Goal: Information Seeking & Learning: Learn about a topic

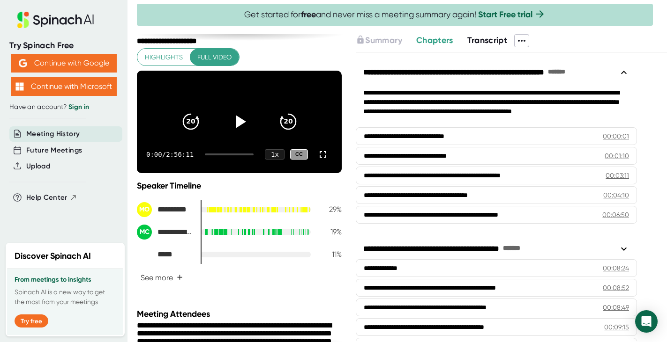
scroll to position [30, 0]
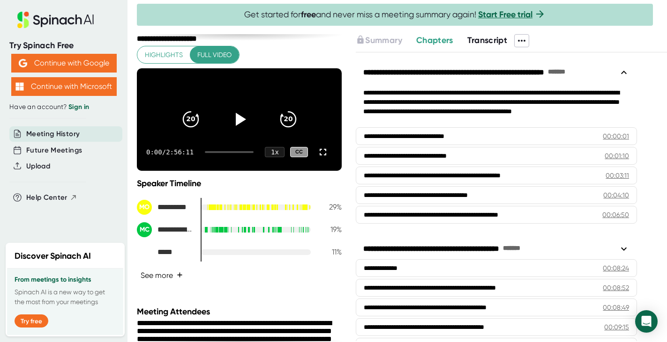
click at [172, 284] on button "See more +" at bounding box center [162, 275] width 50 height 16
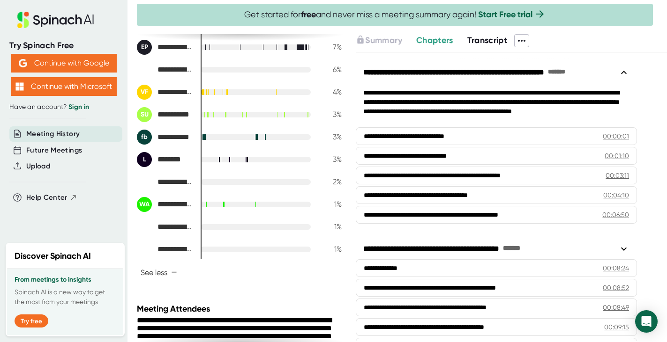
scroll to position [0, 0]
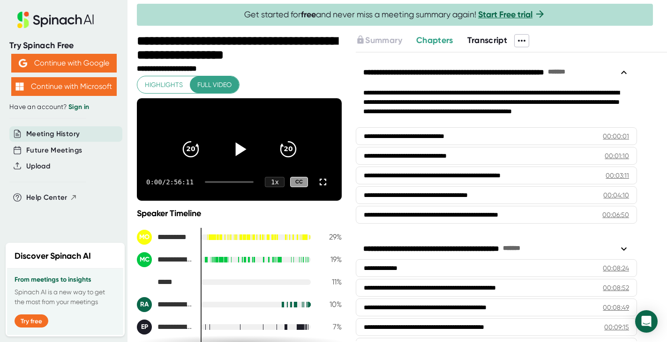
click at [237, 156] on icon at bounding box center [240, 150] width 11 height 14
click at [243, 153] on icon at bounding box center [239, 150] width 12 height 14
click at [233, 193] on div "0:02 / 2:56:11 1 x CC" at bounding box center [239, 181] width 205 height 37
click at [230, 197] on div "0:02 / 2:56:11 1 x CC" at bounding box center [239, 181] width 205 height 37
click at [264, 68] on div "**********" at bounding box center [240, 69] width 207 height 9
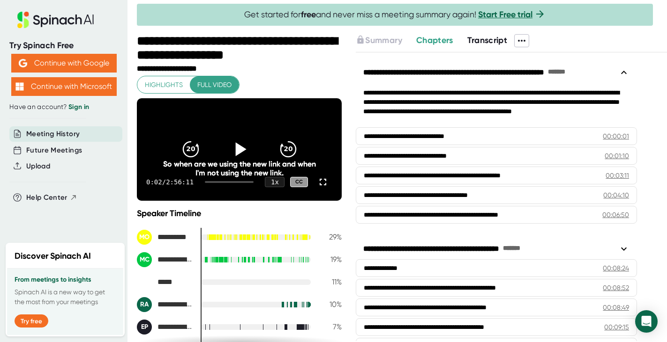
click at [238, 161] on icon at bounding box center [239, 149] width 23 height 23
click at [242, 155] on icon at bounding box center [239, 150] width 12 height 14
click at [324, 188] on icon at bounding box center [322, 182] width 11 height 11
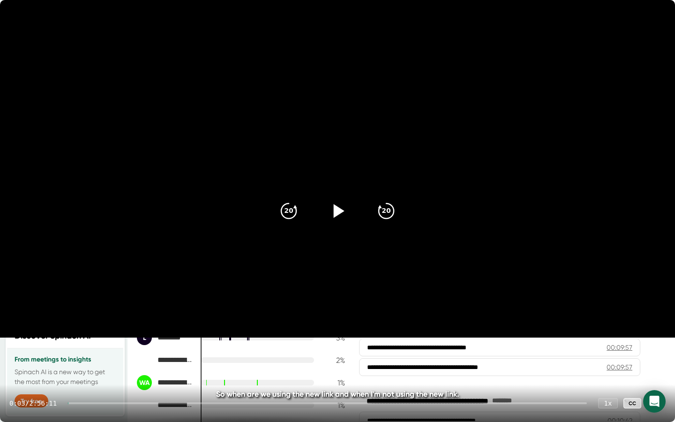
drag, startPoint x: 77, startPoint y: 403, endPoint x: 246, endPoint y: 409, distance: 168.8
click at [246, 342] on div "0:03 / 2:56:11 1 x CC" at bounding box center [337, 402] width 675 height 37
click at [254, 342] on div at bounding box center [327, 403] width 519 height 2
drag, startPoint x: 254, startPoint y: 403, endPoint x: 215, endPoint y: 406, distance: 39.4
click at [215, 342] on div "1:01:34 / 2:56:11 1 x CC" at bounding box center [337, 402] width 675 height 37
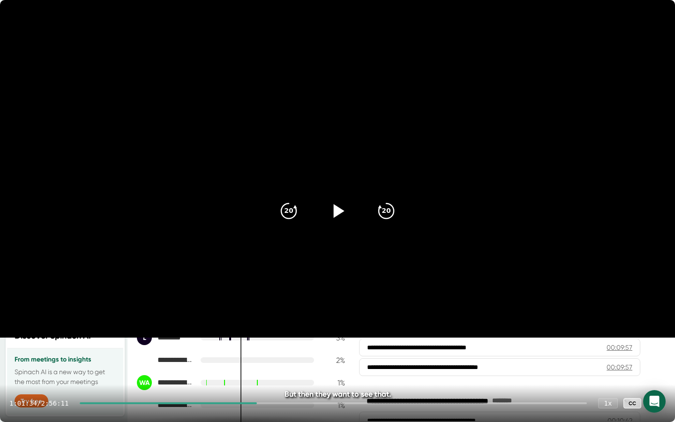
click at [215, 342] on div at bounding box center [168, 403] width 177 height 2
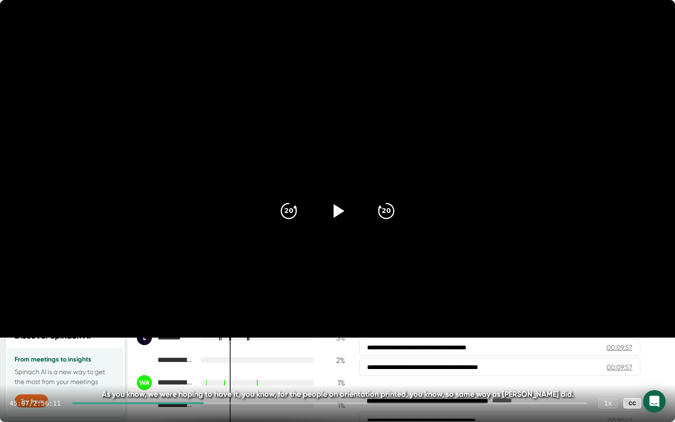
click at [339, 215] on icon at bounding box center [337, 210] width 23 height 23
drag, startPoint x: 209, startPoint y: 402, endPoint x: 219, endPoint y: 402, distance: 9.4
click at [219, 342] on div at bounding box center [329, 403] width 514 height 2
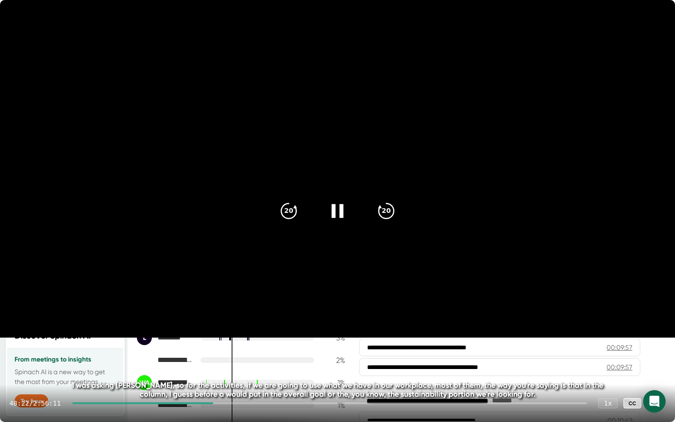
drag, startPoint x: 218, startPoint y: 403, endPoint x: 207, endPoint y: 402, distance: 11.3
click at [207, 342] on div at bounding box center [142, 403] width 141 height 2
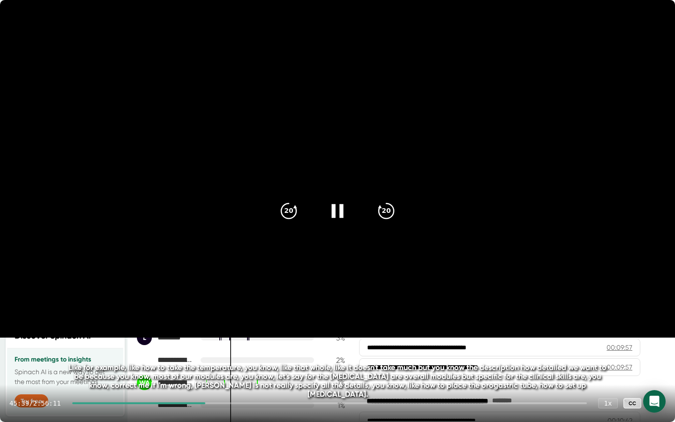
click at [216, 342] on div at bounding box center [329, 403] width 514 height 2
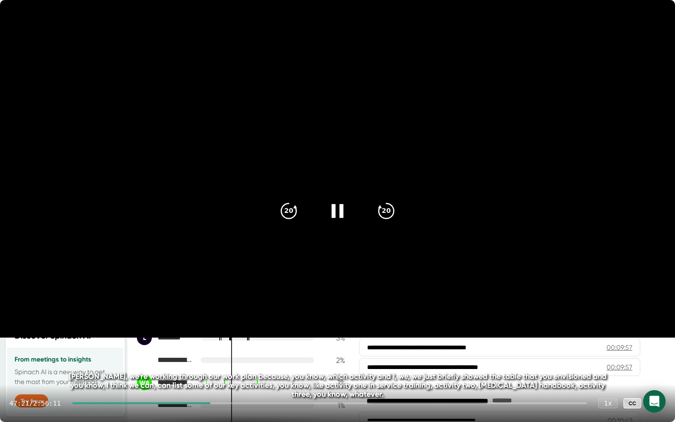
drag, startPoint x: 216, startPoint y: 402, endPoint x: 211, endPoint y: 402, distance: 4.7
click at [211, 342] on div at bounding box center [329, 403] width 514 height 2
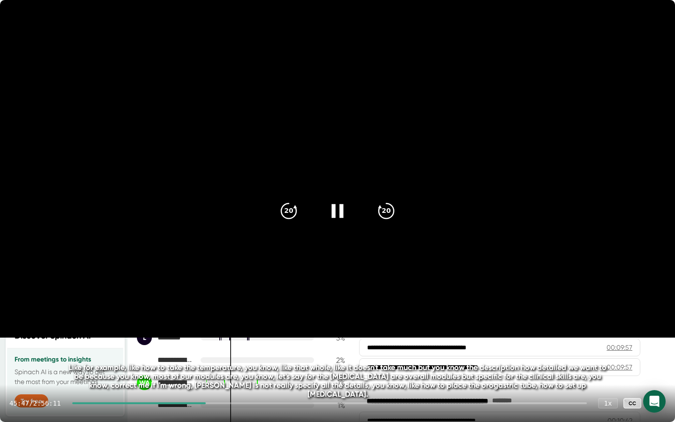
click at [332, 215] on icon at bounding box center [337, 211] width 12 height 14
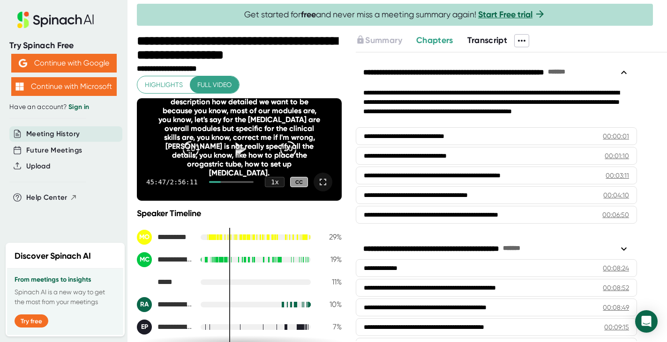
click at [246, 170] on div "Like for example, like how to take the temperature, you know, like that whole, …" at bounding box center [239, 124] width 164 height 107
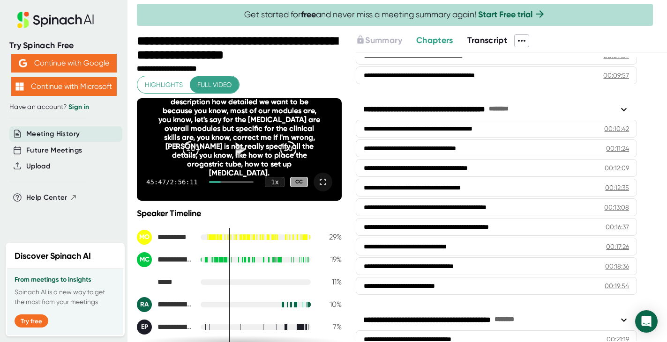
scroll to position [292, 0]
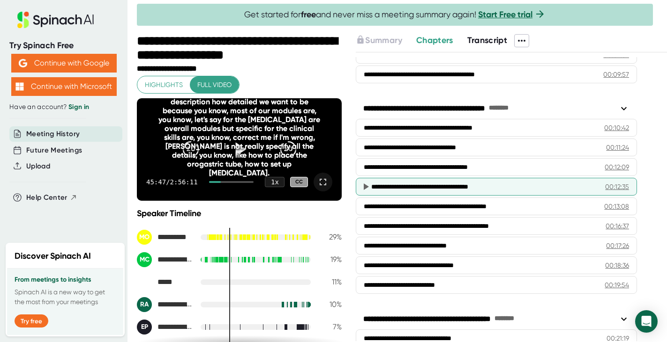
click at [400, 187] on div "**********" at bounding box center [484, 186] width 226 height 9
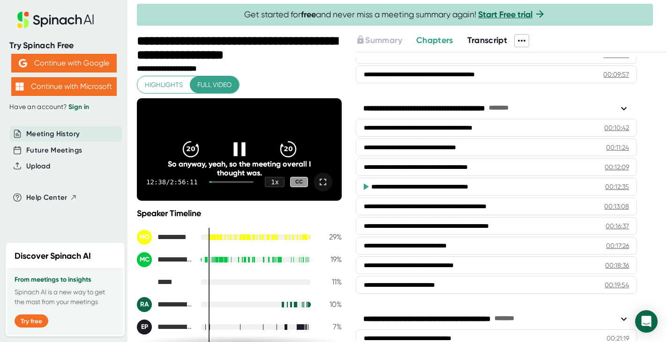
click at [324, 188] on icon at bounding box center [322, 182] width 11 height 11
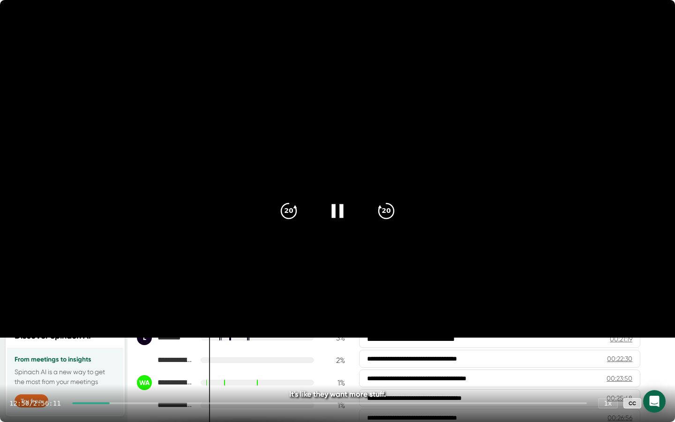
click at [655, 342] on icon at bounding box center [655, 402] width 11 height 11
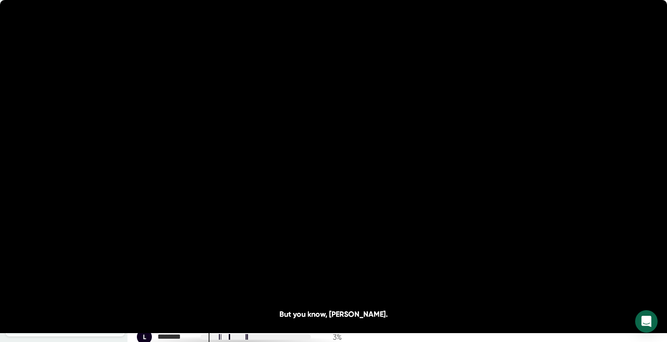
scroll to position [459, 0]
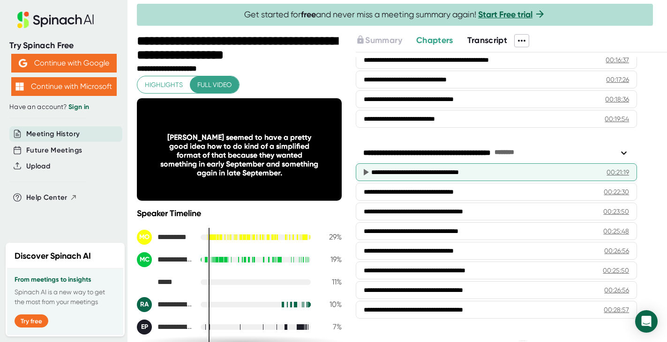
click at [439, 171] on div "**********" at bounding box center [485, 172] width 228 height 9
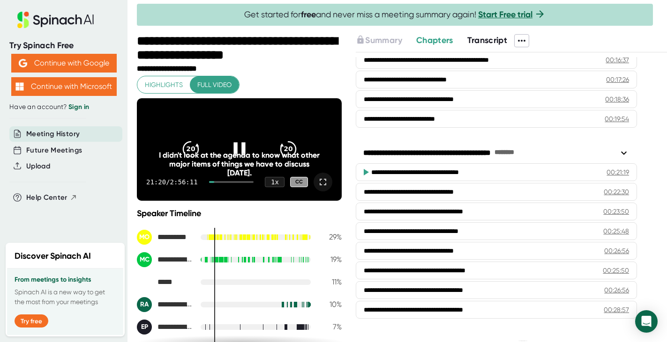
click at [322, 188] on icon at bounding box center [322, 182] width 11 height 11
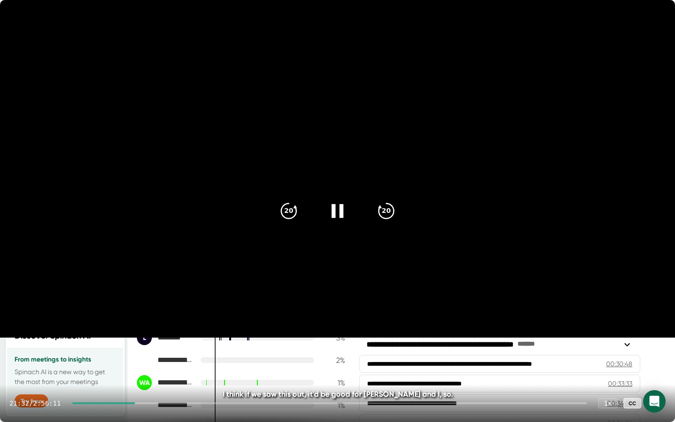
click at [656, 342] on icon at bounding box center [655, 402] width 11 height 11
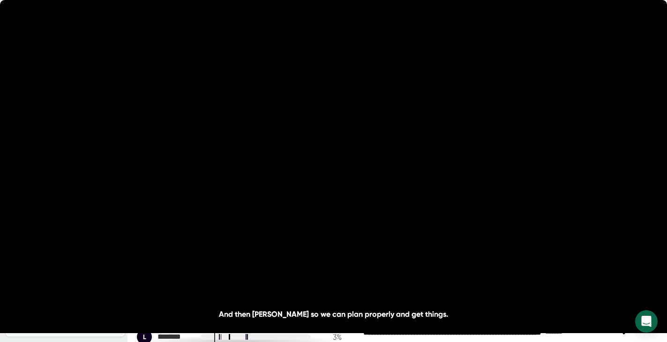
scroll to position [691, 0]
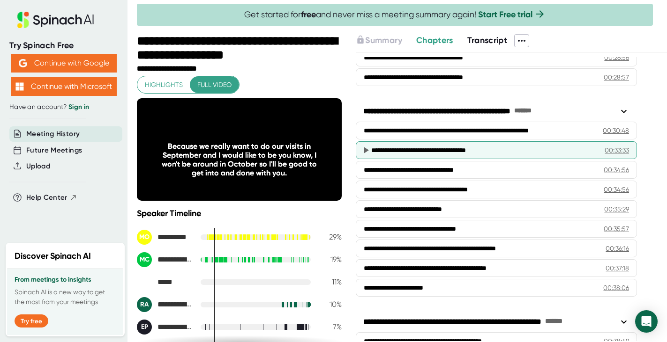
click at [459, 148] on div "**********" at bounding box center [483, 150] width 225 height 9
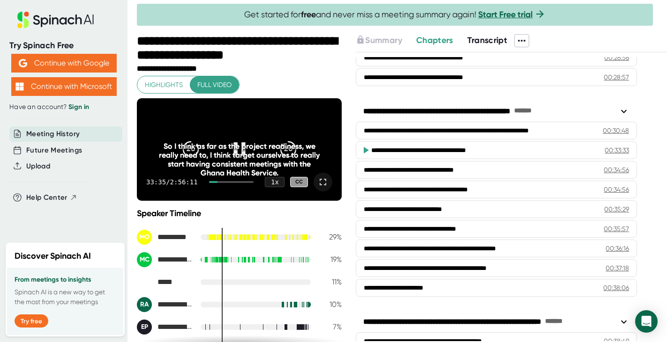
click at [323, 188] on icon at bounding box center [322, 182] width 11 height 11
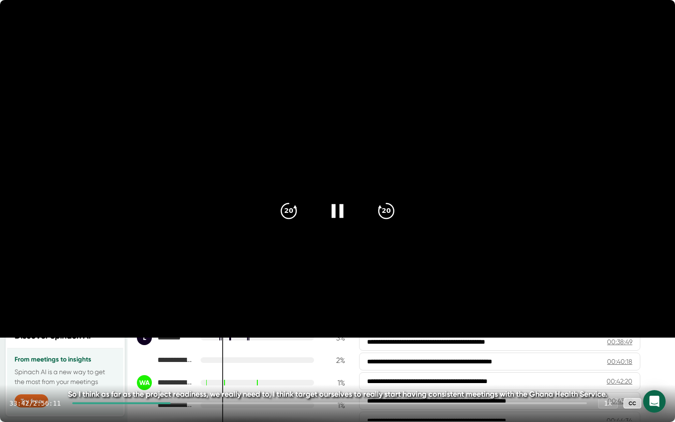
click at [657, 342] on icon at bounding box center [655, 402] width 11 height 11
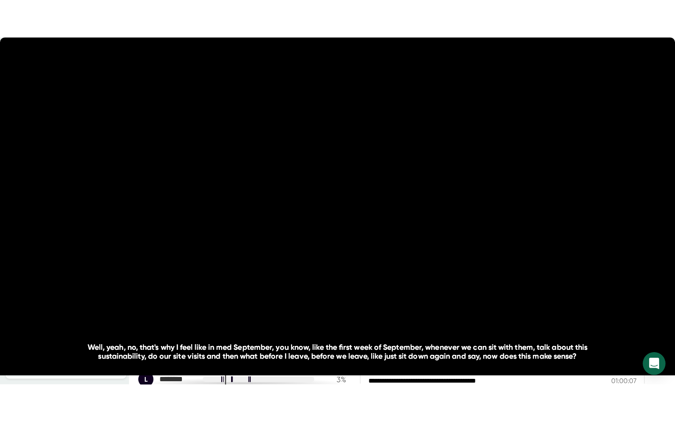
scroll to position [1030, 0]
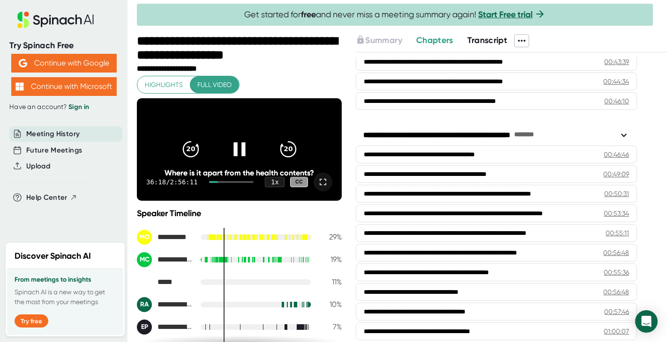
click at [322, 188] on icon at bounding box center [322, 182] width 11 height 11
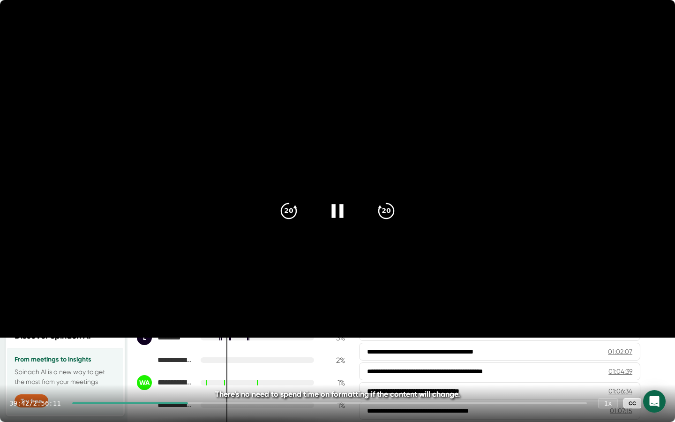
drag, startPoint x: 196, startPoint y: 402, endPoint x: 219, endPoint y: 402, distance: 22.5
click at [219, 342] on div at bounding box center [329, 403] width 514 height 2
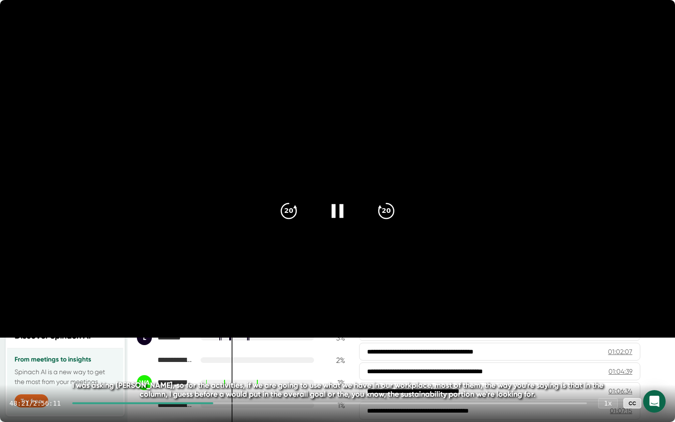
drag, startPoint x: 219, startPoint y: 402, endPoint x: 212, endPoint y: 401, distance: 7.1
click at [212, 342] on div at bounding box center [329, 403] width 514 height 2
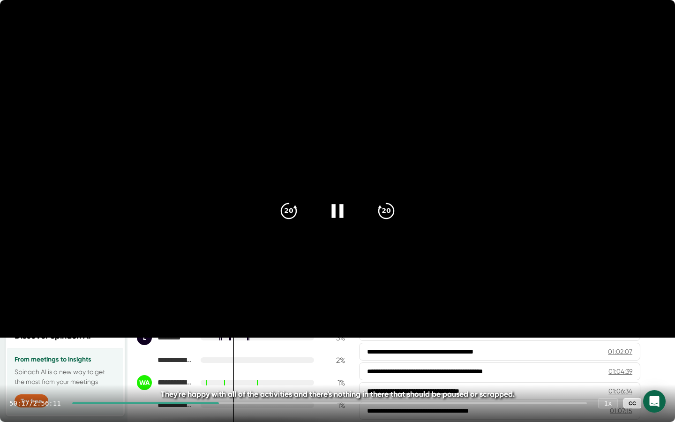
drag, startPoint x: 224, startPoint y: 403, endPoint x: 231, endPoint y: 403, distance: 6.6
click at [231, 342] on div at bounding box center [329, 403] width 514 height 2
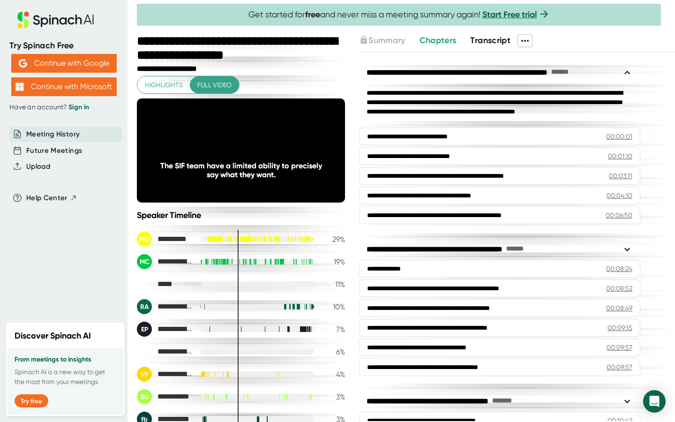
scroll to position [1030, 0]
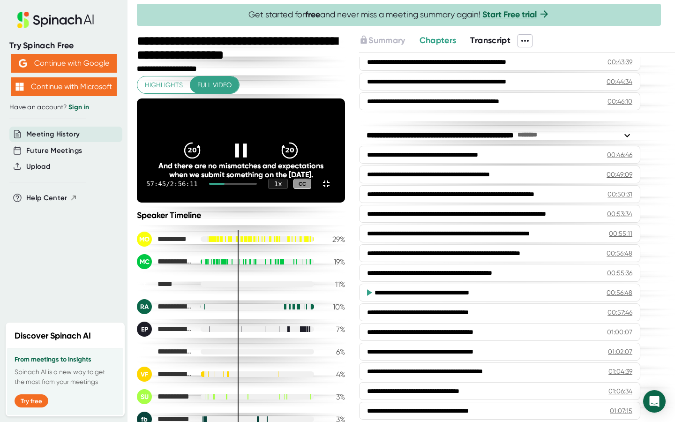
click at [246, 157] on icon at bounding box center [241, 150] width 12 height 14
